Goal: Find contact information: Obtain details needed to contact an individual or organization

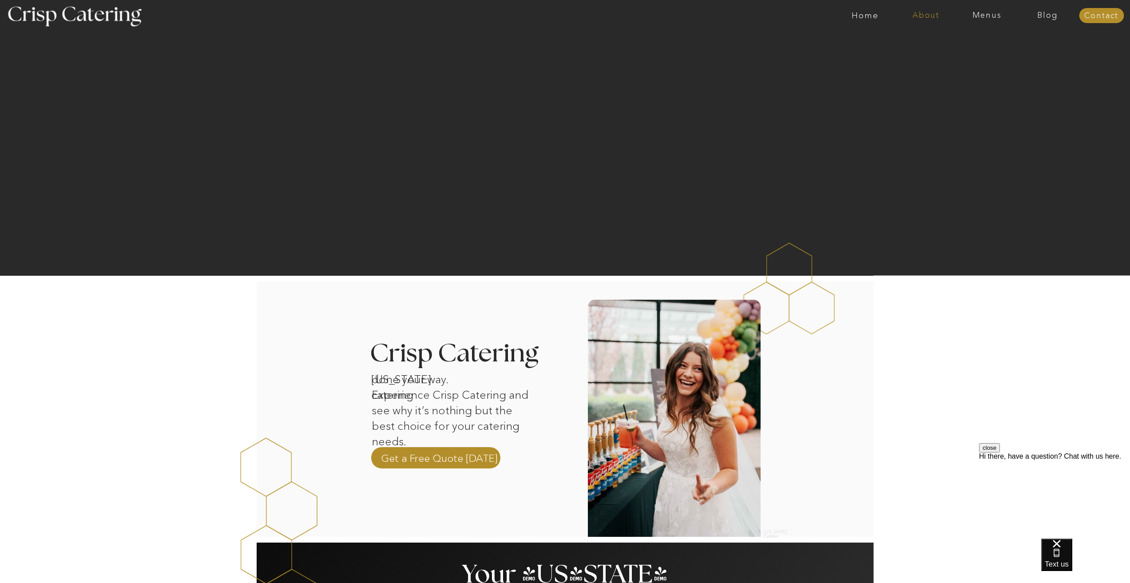
click at [932, 16] on nav "About" at bounding box center [926, 15] width 61 height 9
click at [929, 41] on nav "About Crisp" at bounding box center [928, 41] width 51 height 8
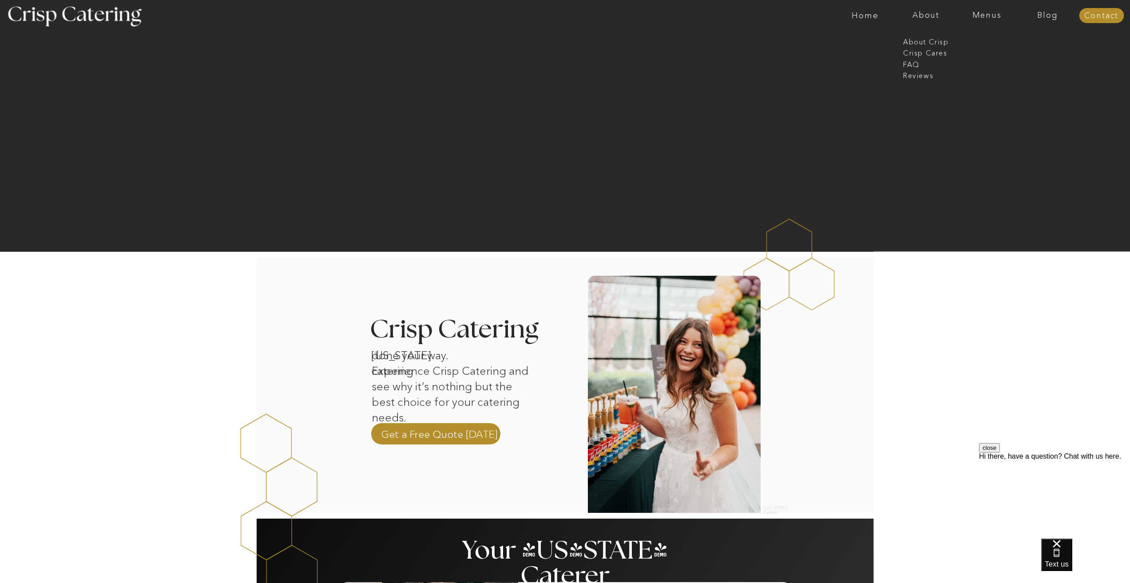
scroll to position [92, 0]
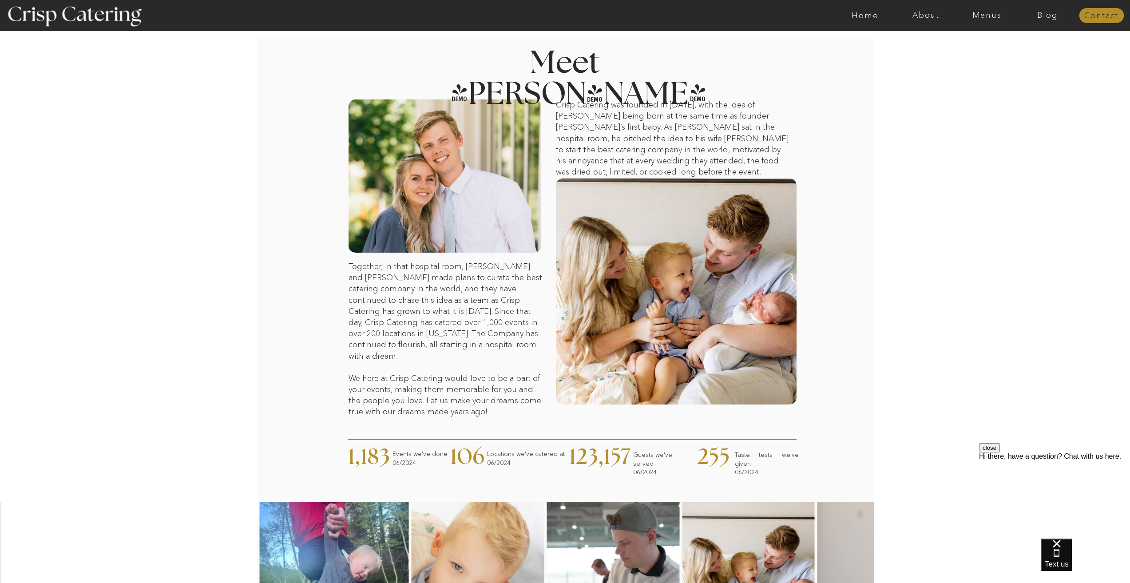
click at [1118, 19] on nav "Contact" at bounding box center [1101, 16] width 45 height 9
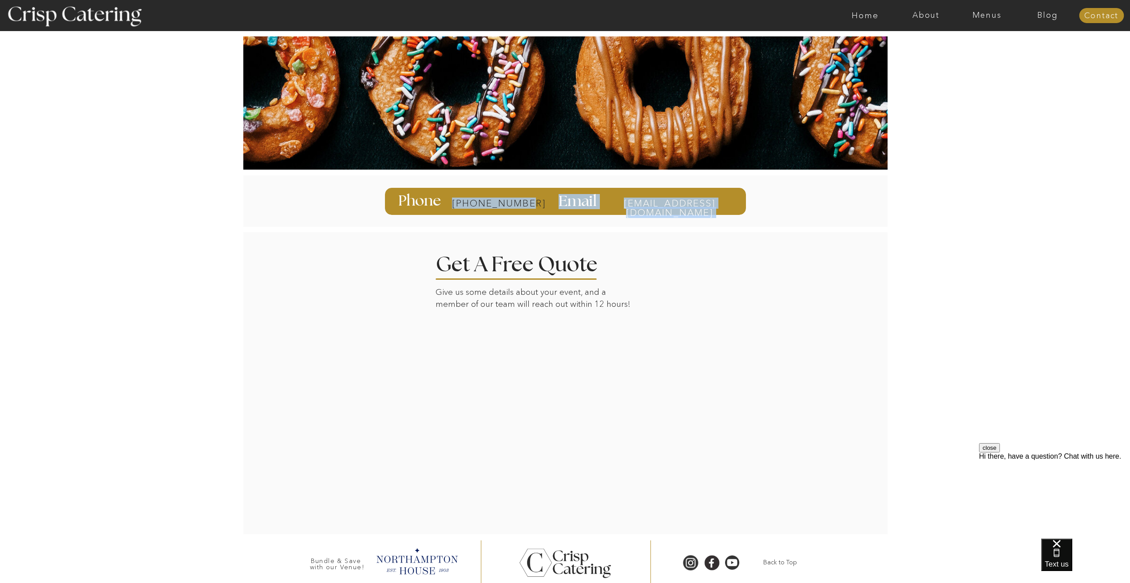
click at [522, 204] on div "info@catercrisp.com Email 385-993-4062 Phone" at bounding box center [565, 201] width 533 height 63
click at [530, 198] on div at bounding box center [565, 201] width 361 height 27
click at [522, 203] on div "info@catercrisp.com Email 385-993-4062 Phone" at bounding box center [565, 201] width 533 height 63
click at [524, 203] on div at bounding box center [565, 201] width 361 height 27
click at [520, 204] on p "[PHONE_NUMBER]" at bounding box center [487, 203] width 71 height 10
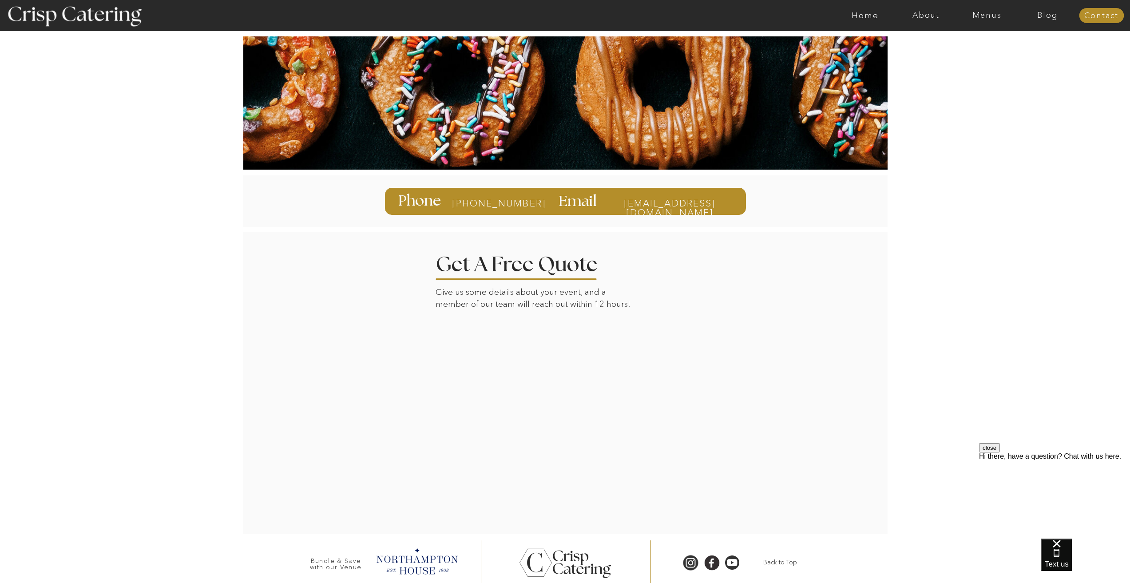
drag, startPoint x: 504, startPoint y: 200, endPoint x: 451, endPoint y: 225, distance: 58.4
click at [451, 225] on div at bounding box center [563, 201] width 659 height 52
click at [531, 203] on div at bounding box center [565, 201] width 361 height 27
drag, startPoint x: 906, startPoint y: 21, endPoint x: 911, endPoint y: 19, distance: 5.4
click at [832, 20] on div "About Home Menus Contact Blog" at bounding box center [565, 15] width 533 height 31
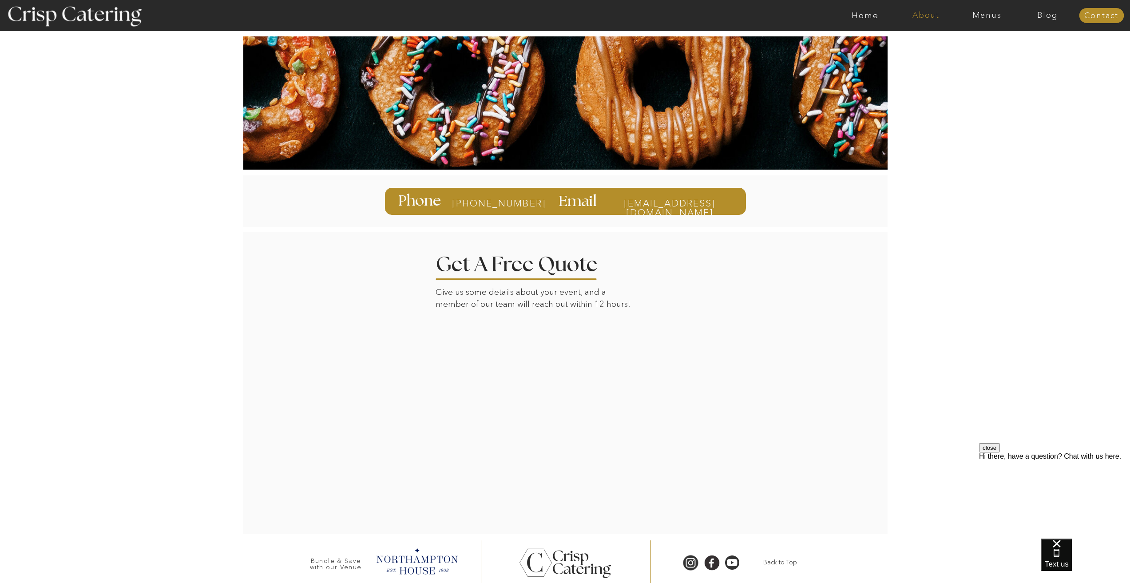
click at [916, 17] on nav "About" at bounding box center [926, 15] width 61 height 9
click at [944, 48] on nav "Crisp Cares" at bounding box center [928, 52] width 51 height 8
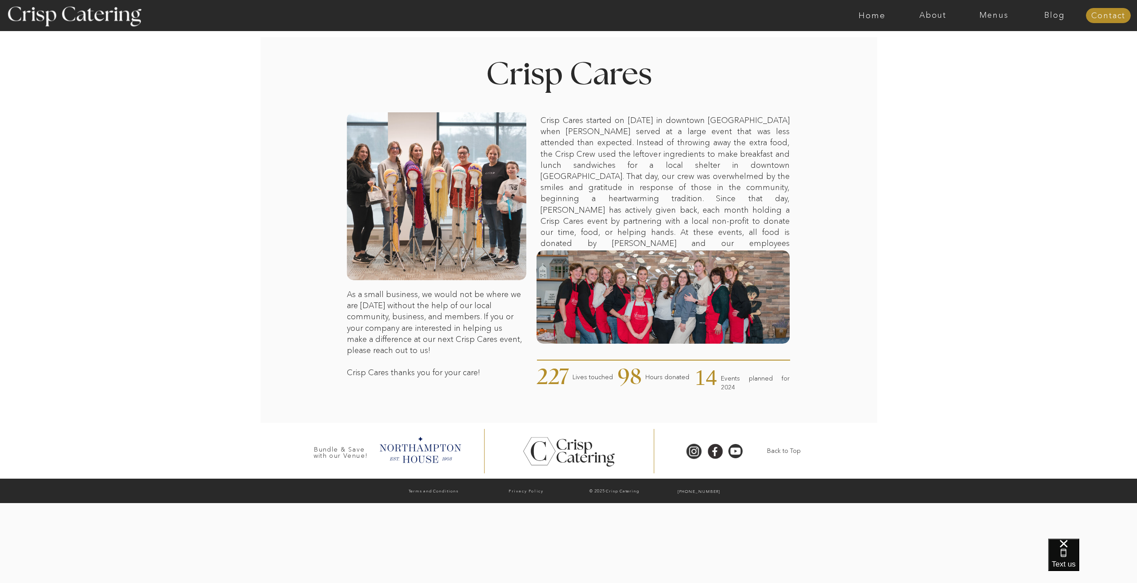
click at [927, 22] on div at bounding box center [603, 15] width 1408 height 31
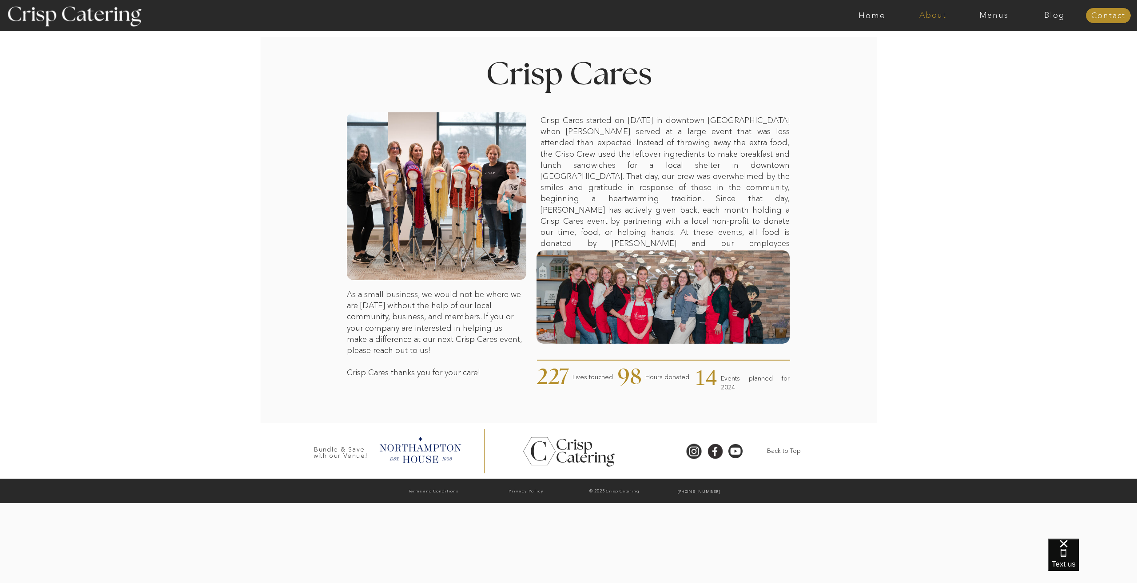
click at [923, 12] on nav "About" at bounding box center [932, 15] width 61 height 9
click at [936, 40] on nav "About Crisp" at bounding box center [935, 41] width 51 height 8
